Goal: Check status: Check status

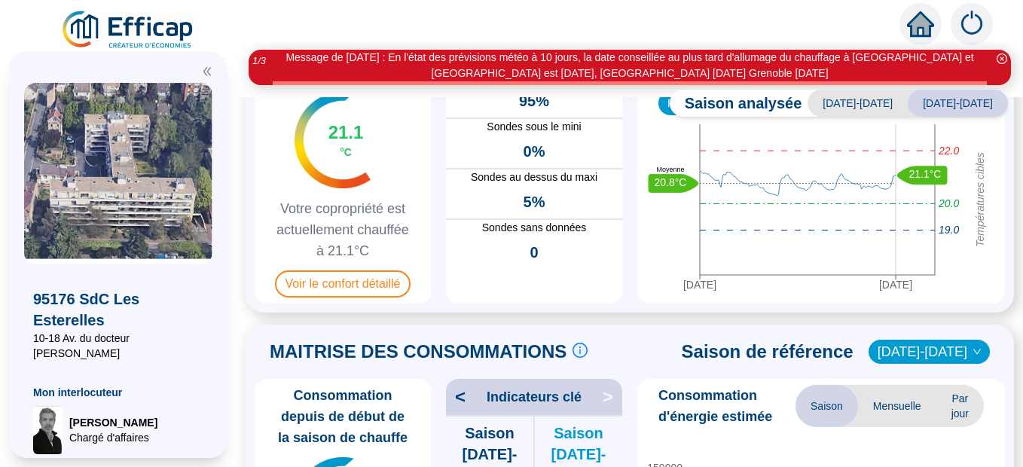
scroll to position [226, 0]
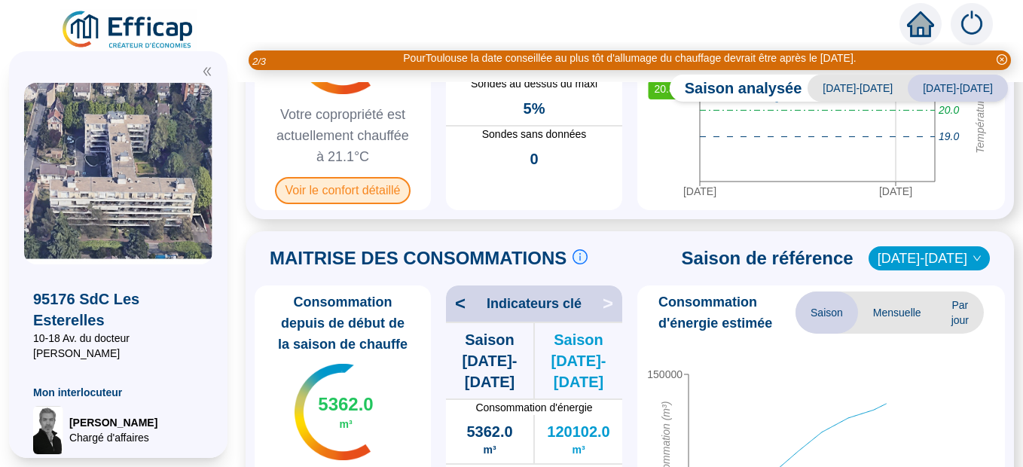
click at [324, 206] on div "Température moyenne live 21.1 °C Votre copropriété est actuellement chauffée à …" at bounding box center [343, 75] width 176 height 270
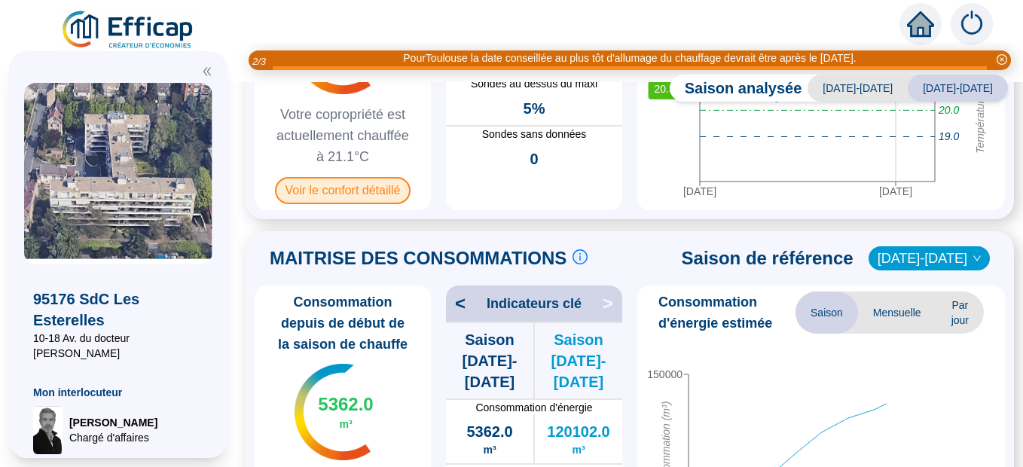
click at [350, 193] on span "Voir le confort détaillé" at bounding box center [343, 190] width 136 height 27
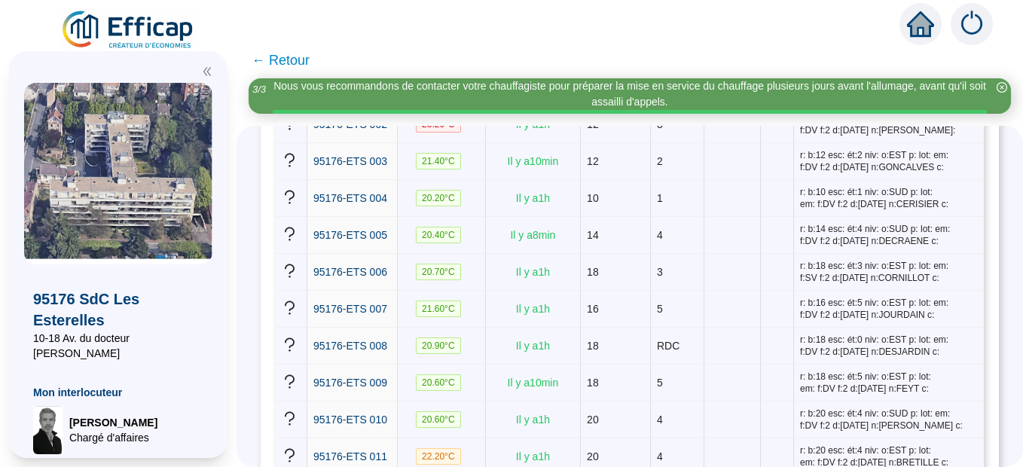
scroll to position [338, 0]
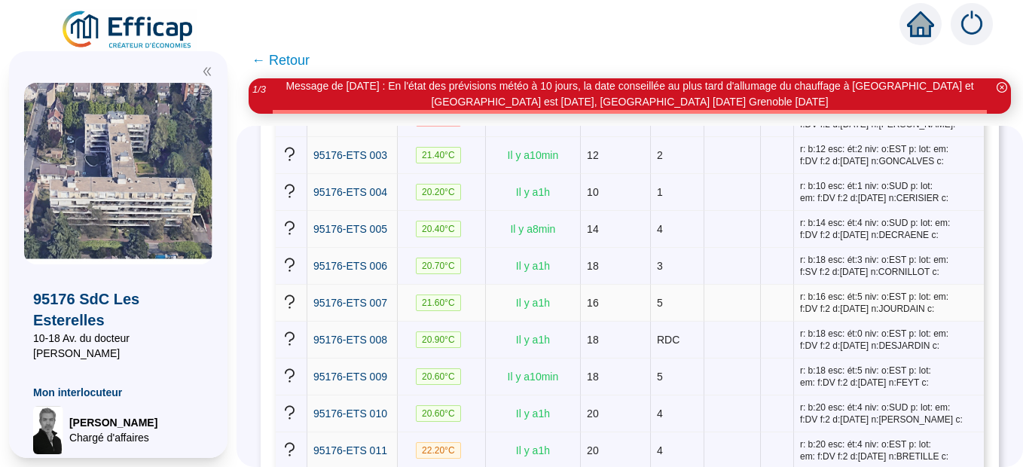
click at [707, 300] on td at bounding box center [732, 303] width 56 height 37
click at [699, 453] on td "4" at bounding box center [677, 450] width 53 height 37
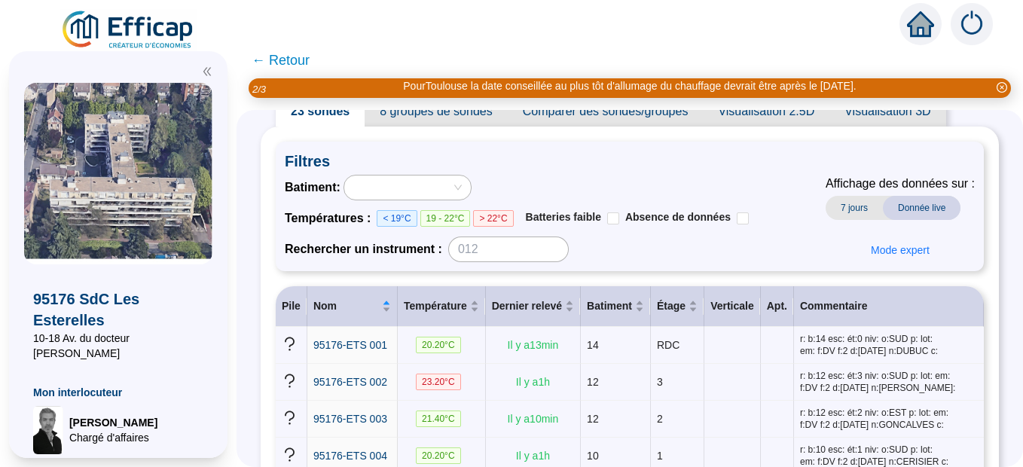
scroll to position [0, 0]
